Goal: Obtain resource: Download file/media

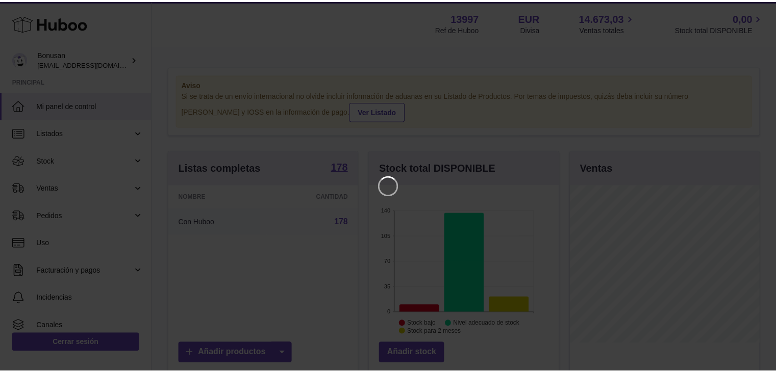
scroll to position [159, 191]
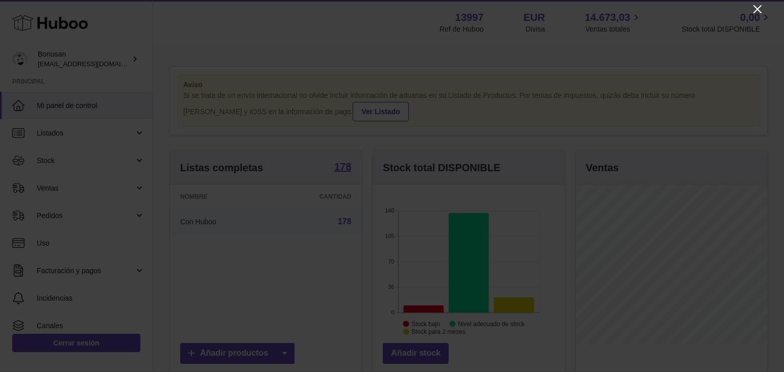
click at [756, 9] on icon "Close" at bounding box center [757, 9] width 8 height 8
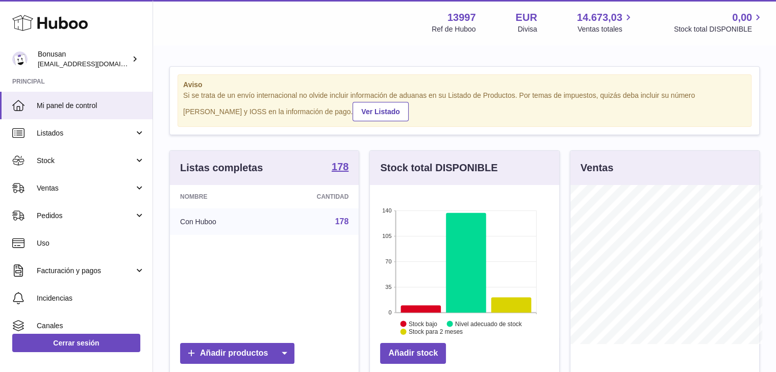
scroll to position [510100, 510070]
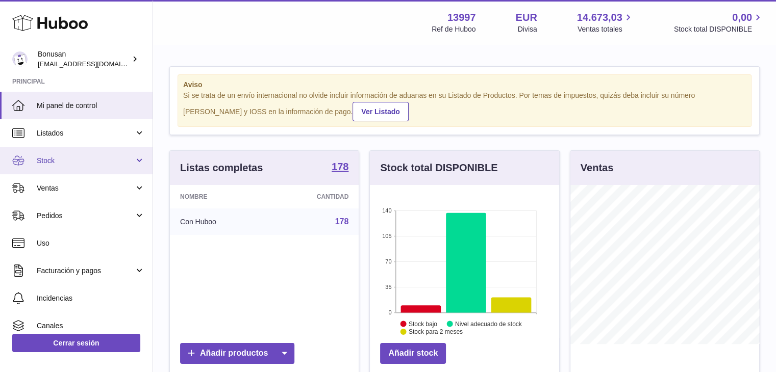
click at [135, 161] on link "Stock" at bounding box center [76, 161] width 153 height 28
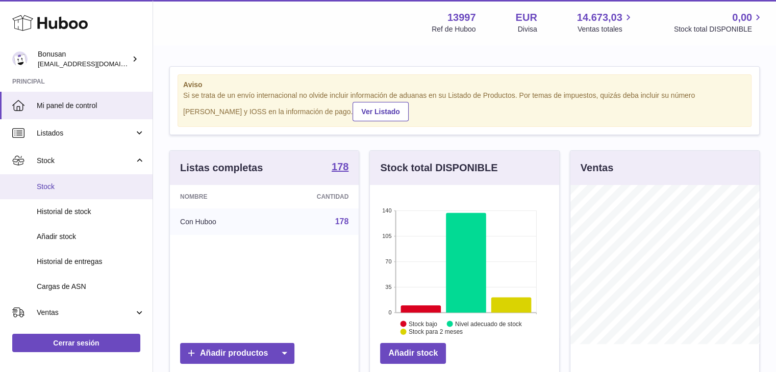
click at [63, 187] on span "Stock" at bounding box center [91, 187] width 108 height 10
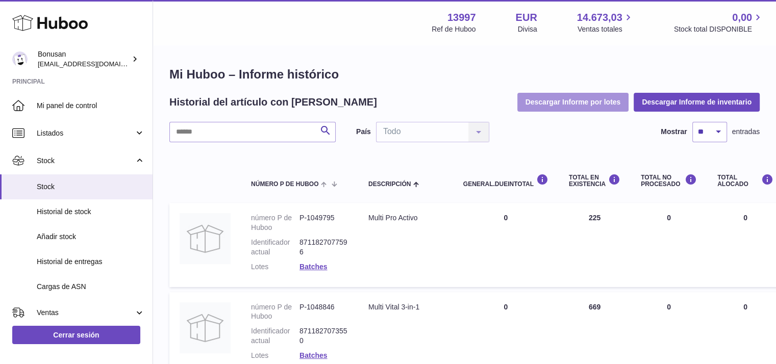
click at [582, 101] on button "Descargar Informe por lotes" at bounding box center [573, 102] width 112 height 18
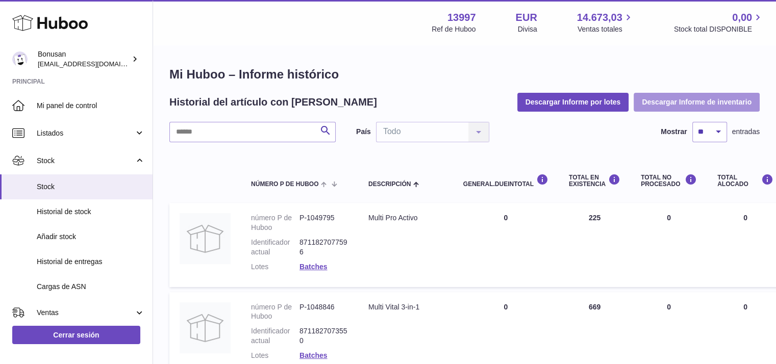
click at [700, 104] on button "Descargar Informe de inventario" at bounding box center [697, 102] width 126 height 18
